Goal: Task Accomplishment & Management: Manage account settings

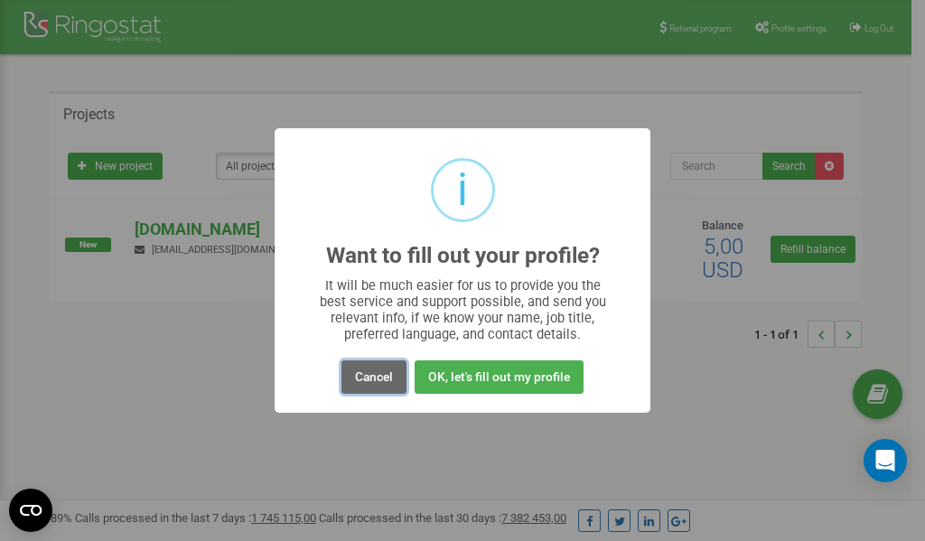
click at [365, 376] on button "Cancel" at bounding box center [373, 376] width 65 height 33
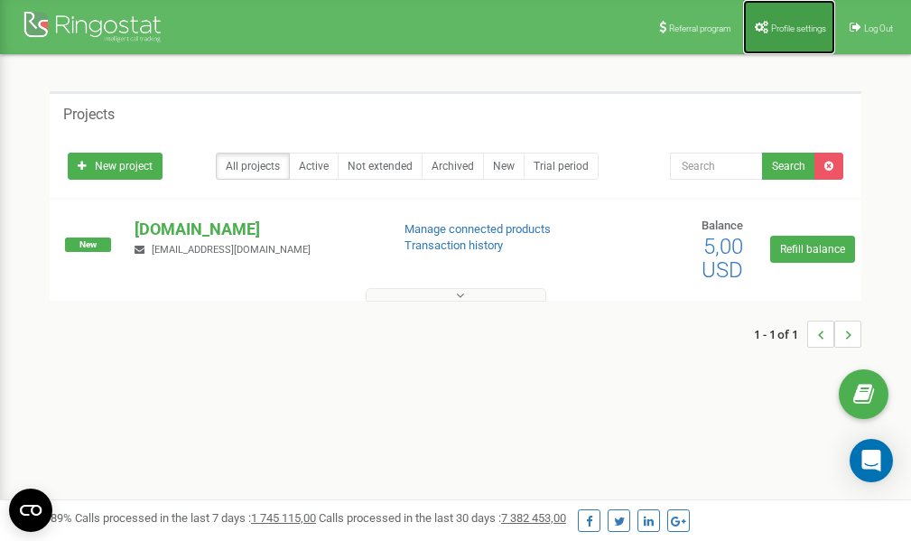
click at [788, 29] on span "Profile settings" at bounding box center [798, 28] width 55 height 10
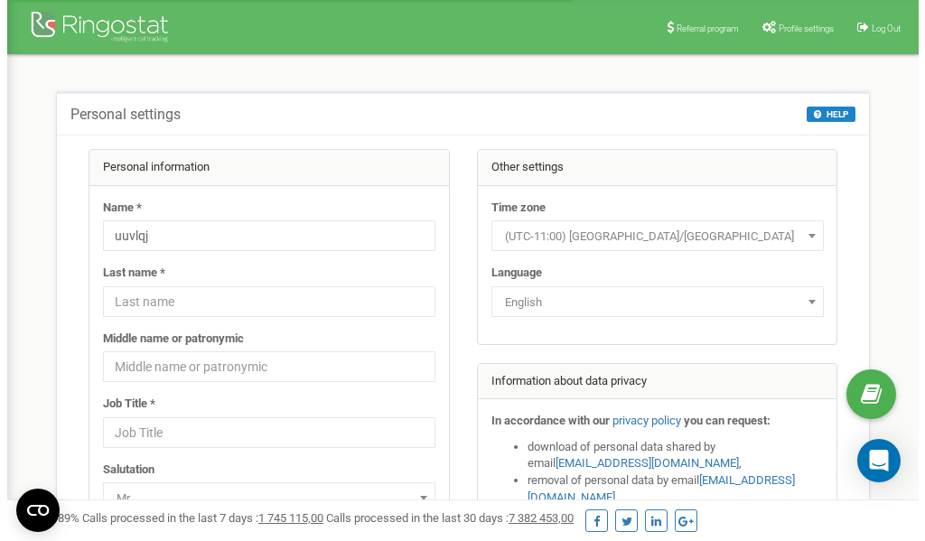
scroll to position [90, 0]
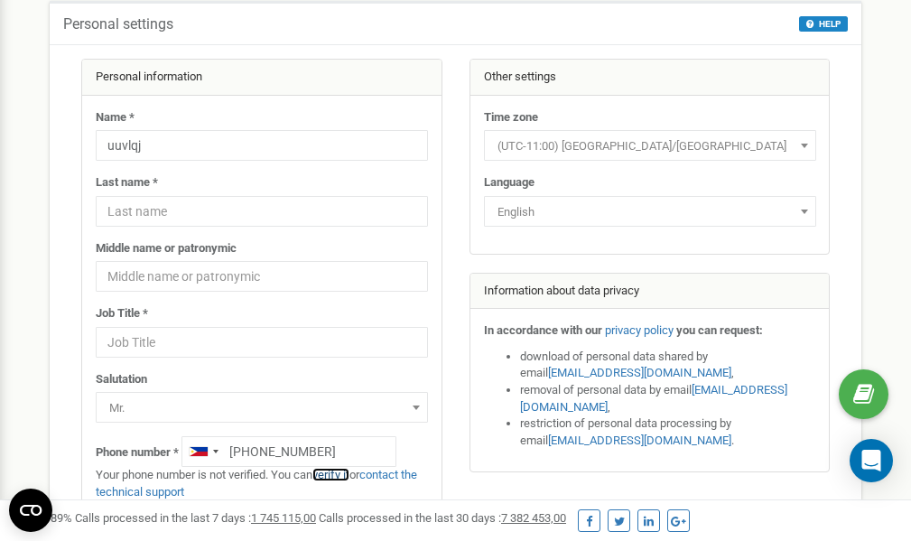
click at [341, 474] on link "verify it" at bounding box center [331, 475] width 37 height 14
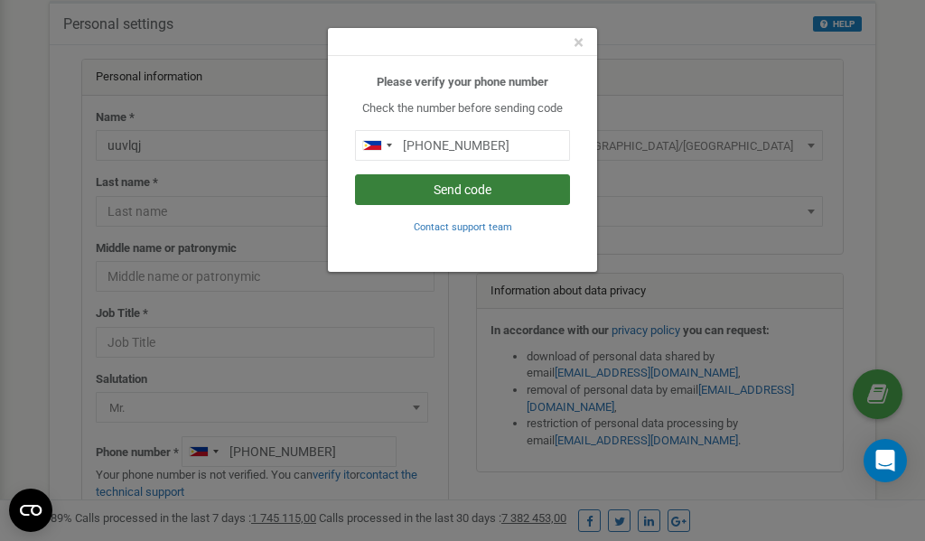
click at [479, 186] on button "Send code" at bounding box center [462, 189] width 215 height 31
